Goal: Task Accomplishment & Management: Manage account settings

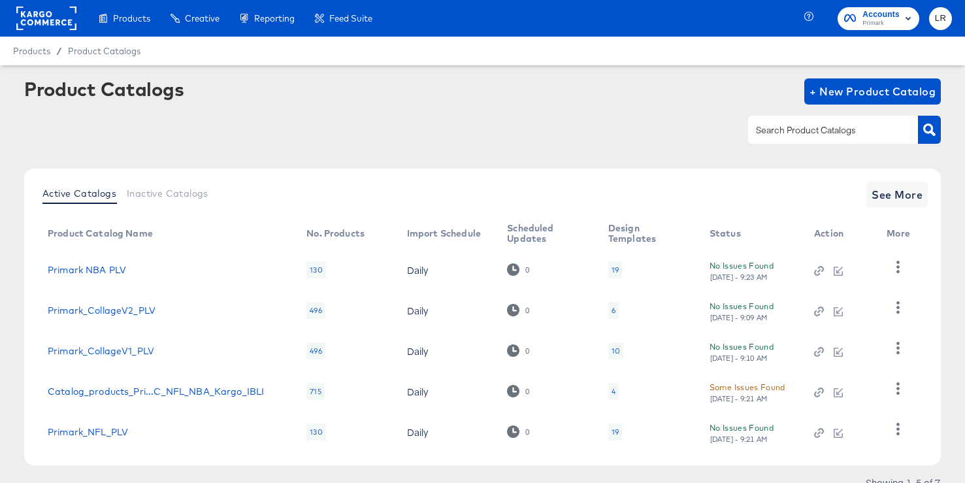
click at [881, 11] on span "Accounts" at bounding box center [880, 15] width 37 height 14
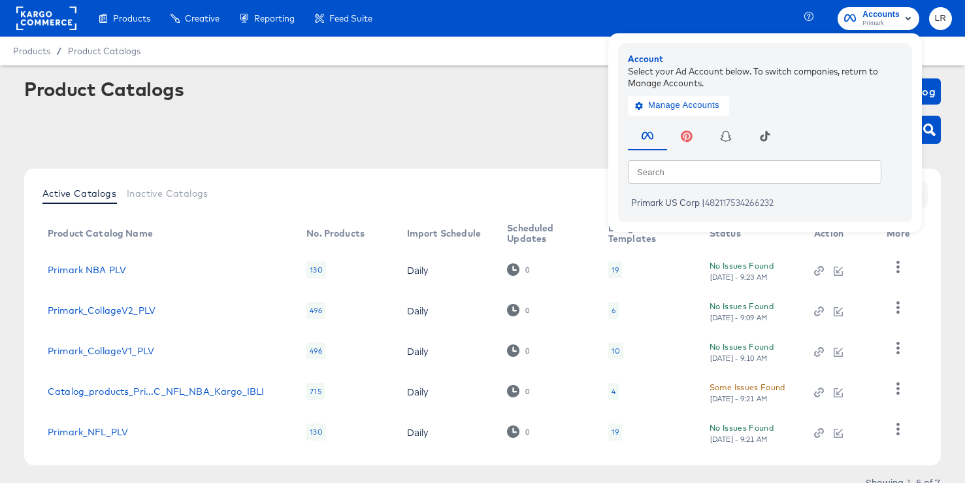
click at [65, 21] on rect at bounding box center [46, 19] width 60 height 24
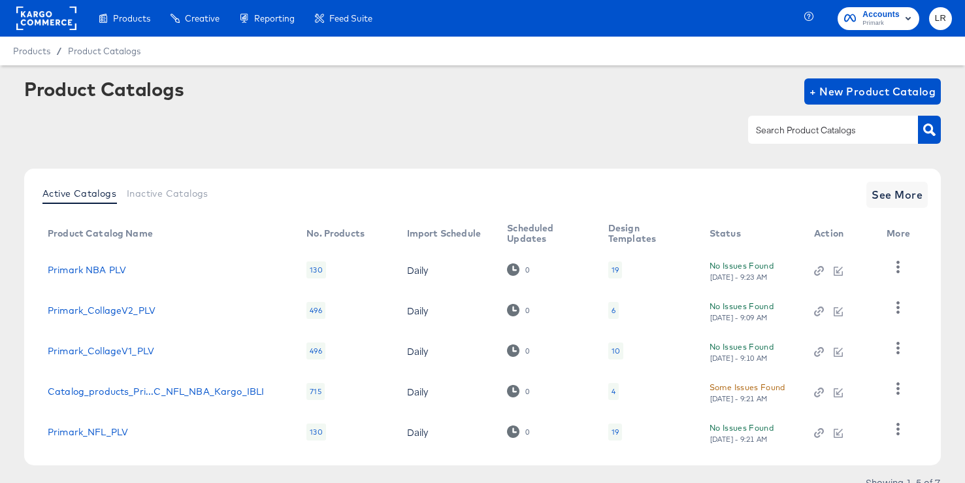
click at [44, 8] on rect at bounding box center [46, 19] width 60 height 24
click at [43, 12] on rect at bounding box center [46, 19] width 60 height 24
click at [42, 10] on rect at bounding box center [46, 19] width 60 height 24
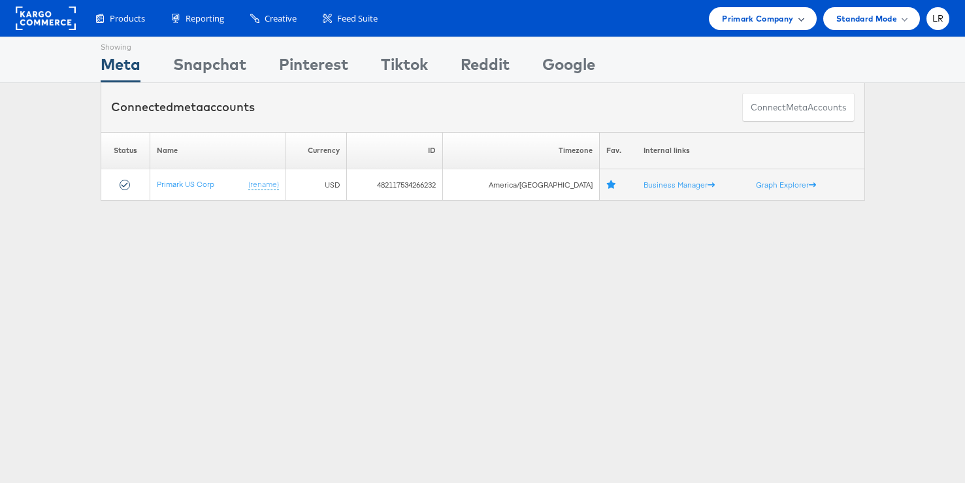
click at [779, 16] on span "Primark Company" at bounding box center [757, 19] width 71 height 14
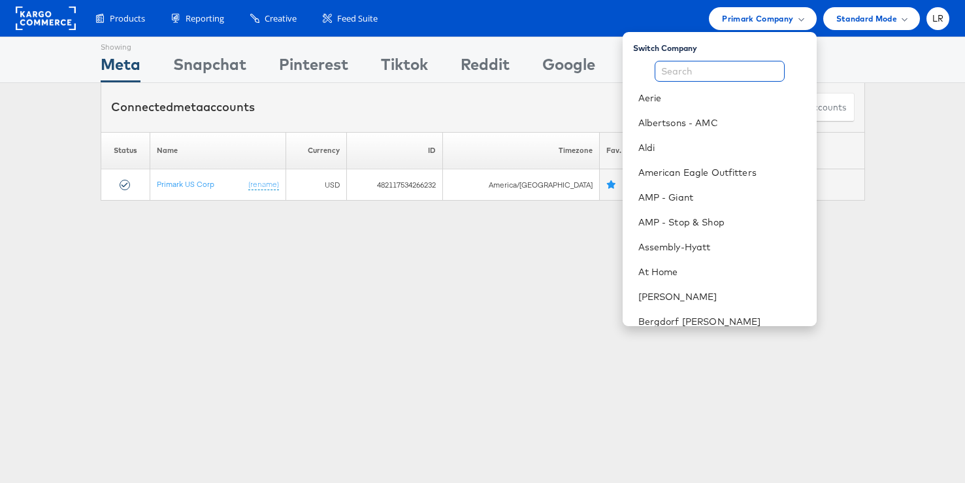
click at [725, 65] on input "text" at bounding box center [720, 71] width 130 height 21
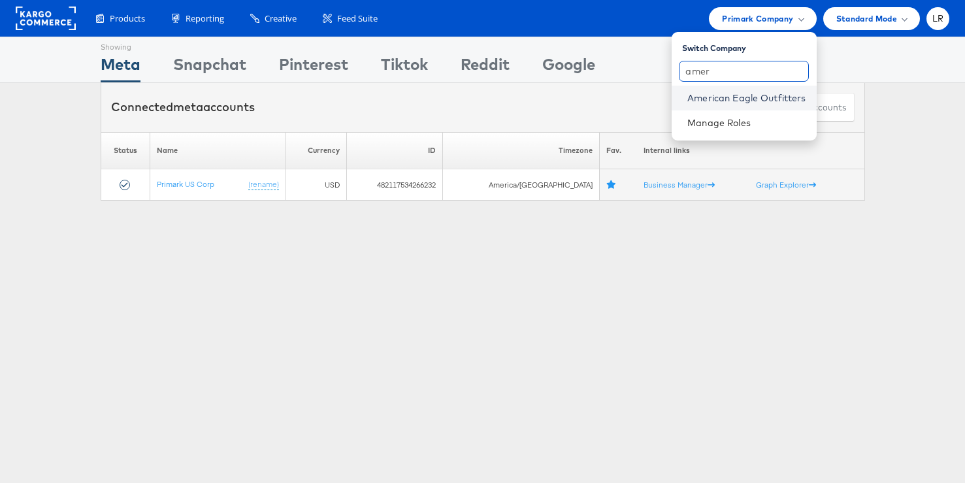
type input "amer"
click at [730, 95] on link "American Eagle Outfitters" at bounding box center [746, 97] width 118 height 13
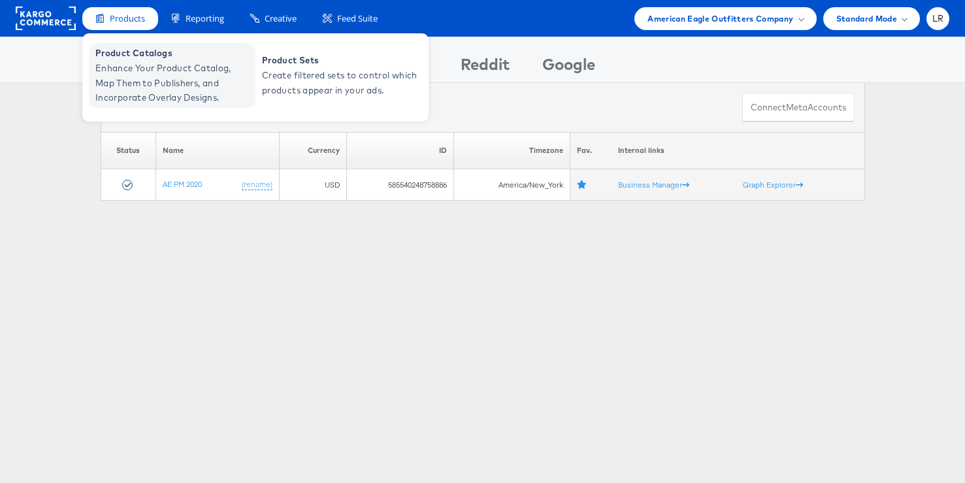
click at [142, 69] on span "Enhance Your Product Catalog, Map Them to Publishers, and Incorporate Overlay D…" at bounding box center [173, 83] width 157 height 44
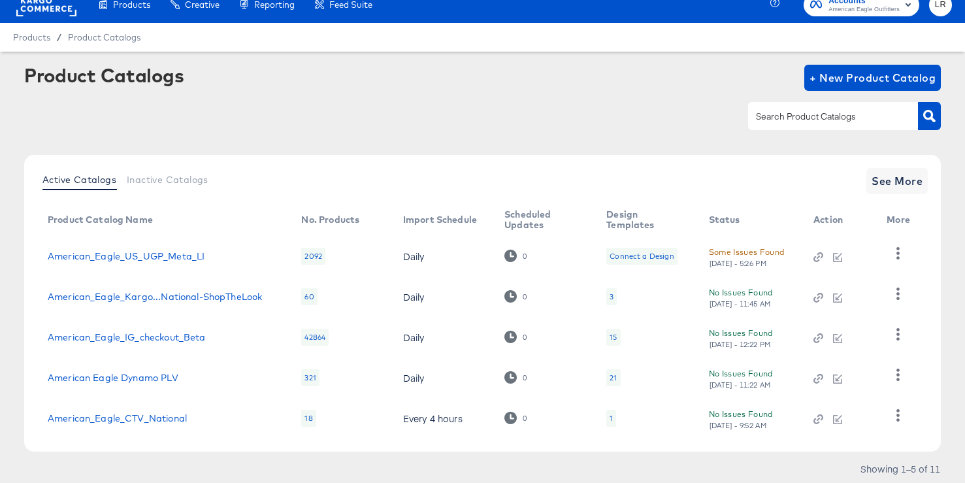
scroll to position [56, 0]
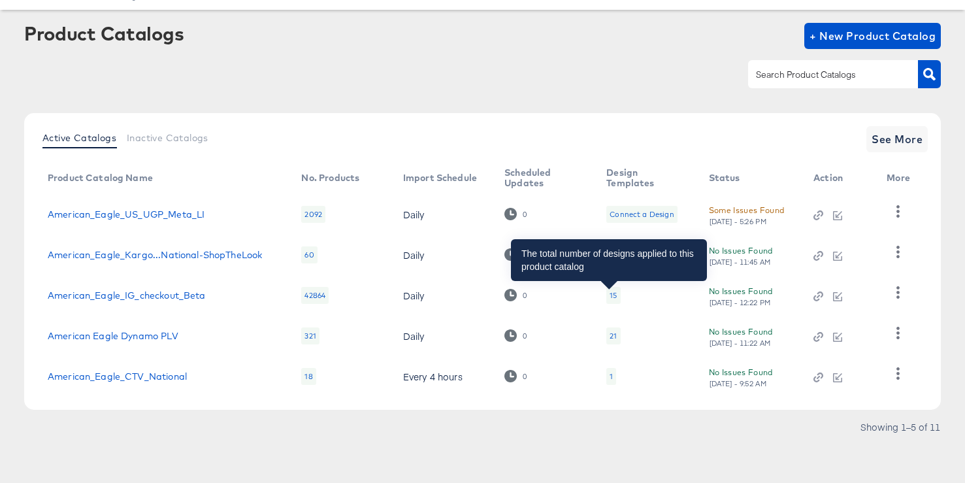
click at [610, 291] on div "15" at bounding box center [613, 295] width 7 height 10
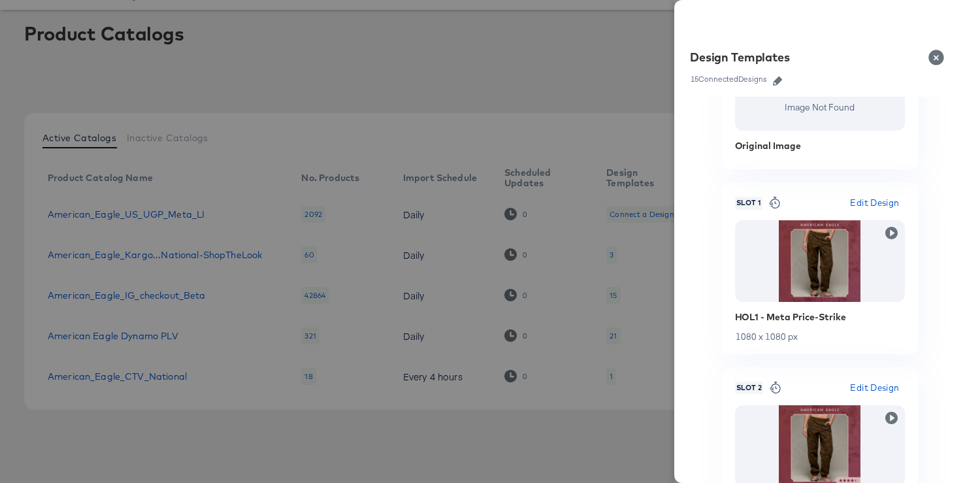
scroll to position [0, 0]
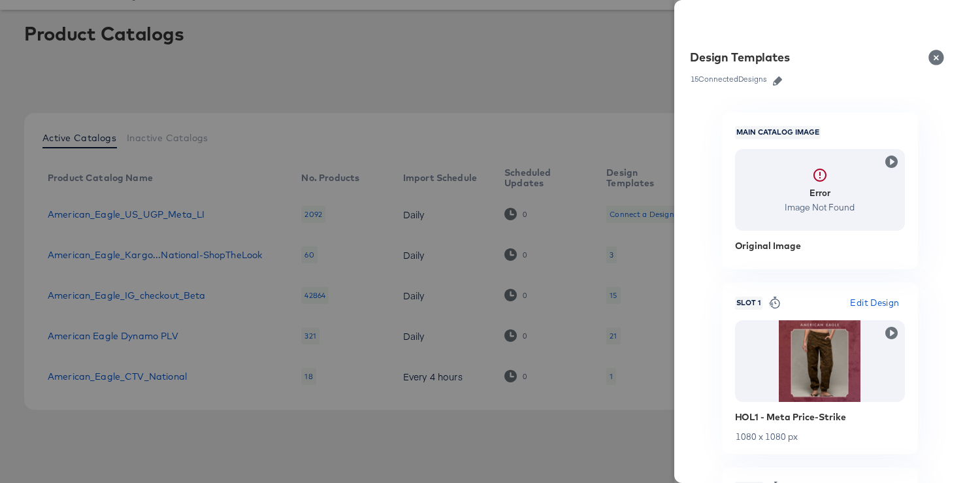
click at [483, 50] on div at bounding box center [482, 241] width 965 height 483
